Goal: Task Accomplishment & Management: Use online tool/utility

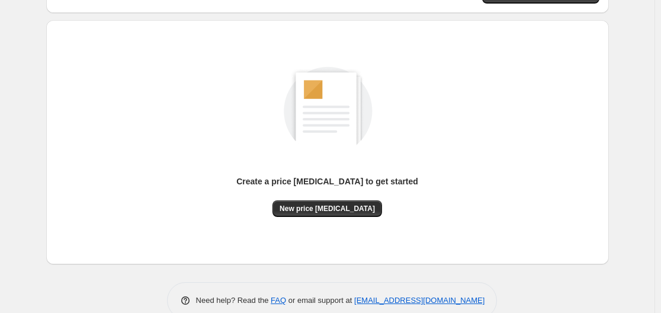
scroll to position [118, 0]
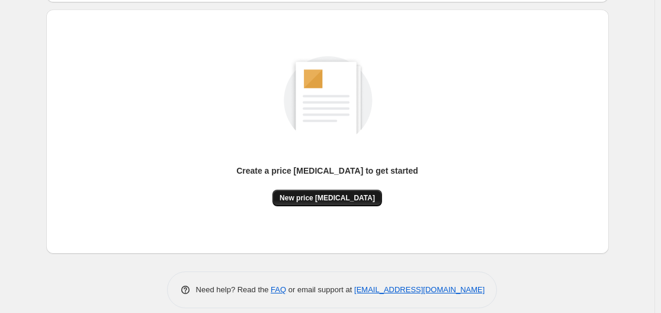
click at [345, 195] on span "New price [MEDICAL_DATA]" at bounding box center [326, 197] width 95 height 9
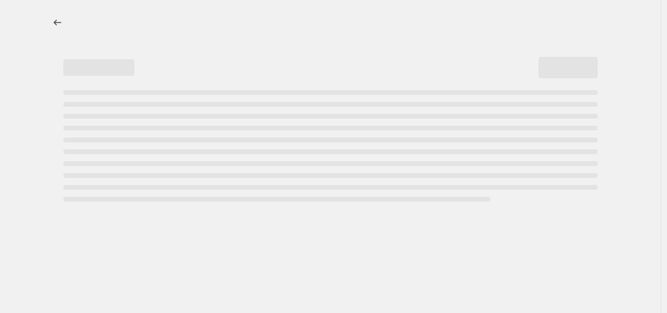
select select "percentage"
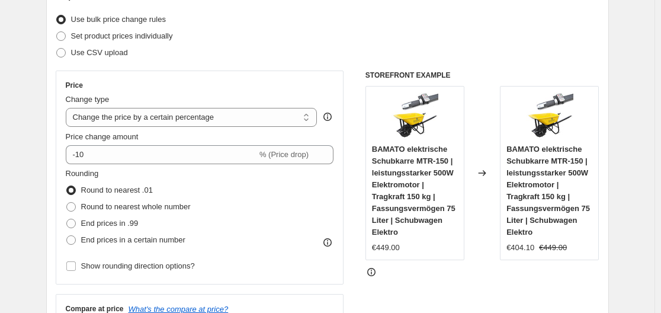
scroll to position [178, 0]
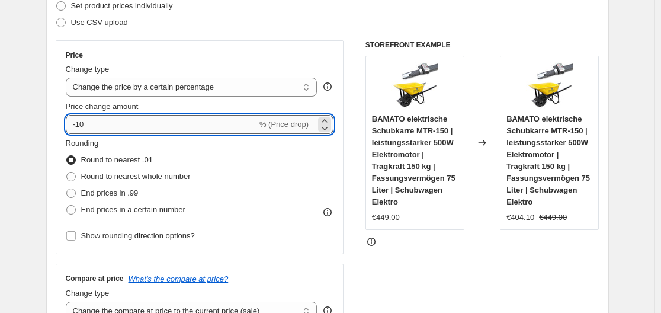
click at [139, 128] on input "-10" at bounding box center [161, 124] width 191 height 19
type input "-1"
type input "-35"
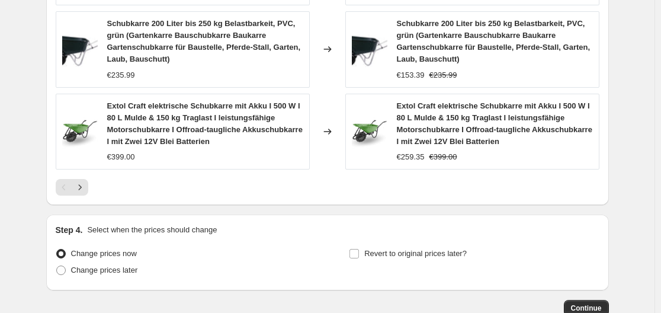
scroll to position [997, 0]
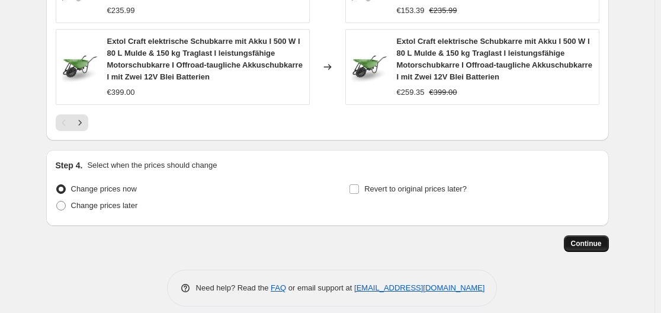
click at [597, 239] on span "Continue" at bounding box center [586, 243] width 31 height 9
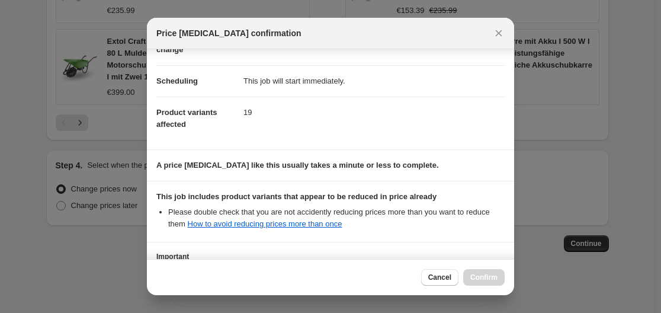
scroll to position [186, 0]
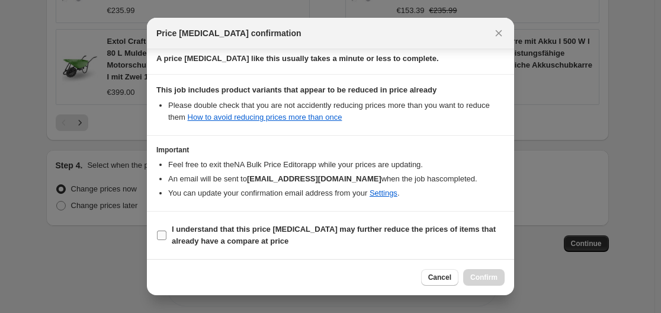
click at [157, 234] on span ":r20:" at bounding box center [161, 235] width 11 height 11
click at [158, 234] on input "I understand that this price [MEDICAL_DATA] may further reduce the prices of it…" at bounding box center [161, 234] width 9 height 9
checkbox input "true"
click at [493, 272] on button "Confirm" at bounding box center [483, 277] width 41 height 17
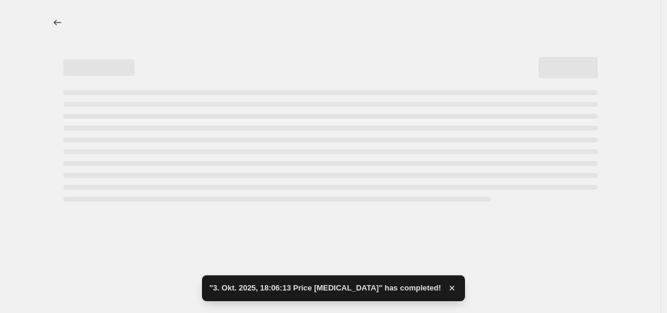
select select "percentage"
